Goal: Task Accomplishment & Management: Use online tool/utility

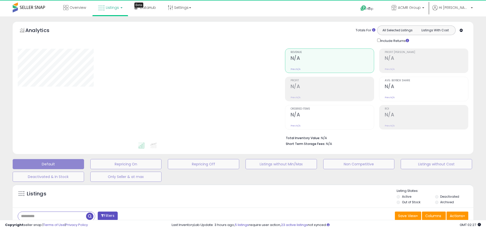
type input "**********"
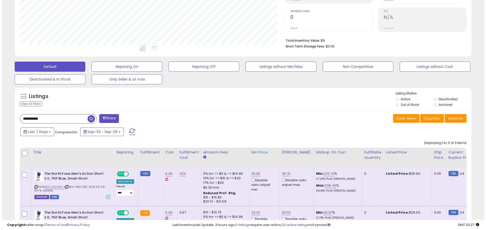
scroll to position [152, 0]
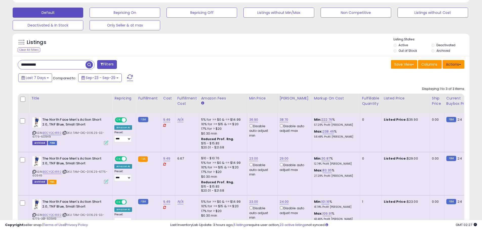
click at [250, 64] on button "Actions" at bounding box center [453, 64] width 22 height 9
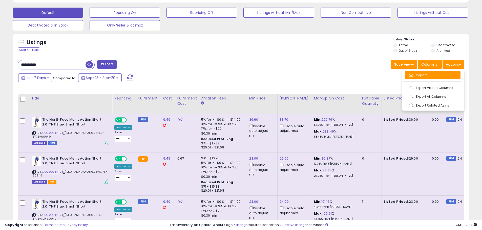
click at [250, 77] on link "Import" at bounding box center [432, 75] width 55 height 8
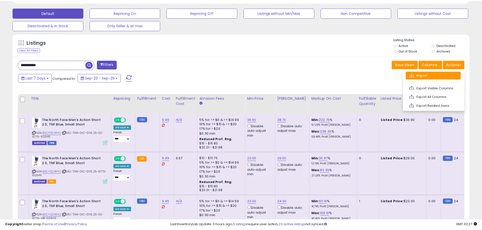
scroll to position [104, 267]
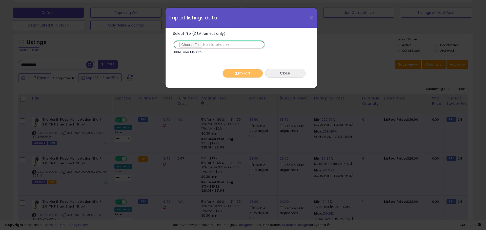
click at [195, 45] on input "Select file (CSV format only)" at bounding box center [219, 44] width 92 height 9
type input "**********"
click at [238, 75] on button "Import" at bounding box center [242, 73] width 40 height 9
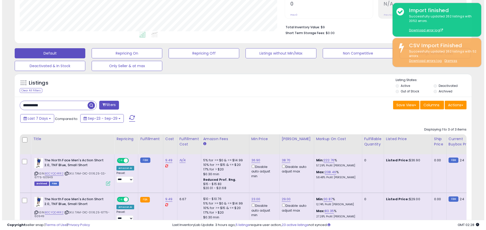
scroll to position [51, 0]
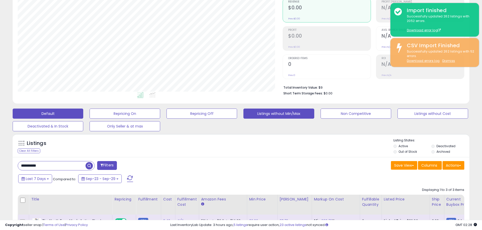
click at [250, 113] on button "Listings without Min/Max" at bounding box center [278, 114] width 71 height 10
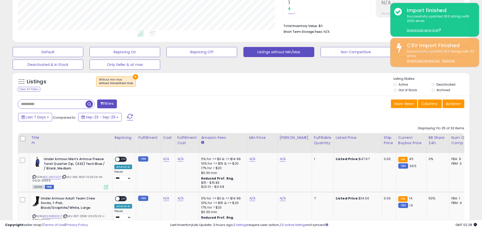
scroll to position [10, 0]
